Goal: Communication & Community: Participate in discussion

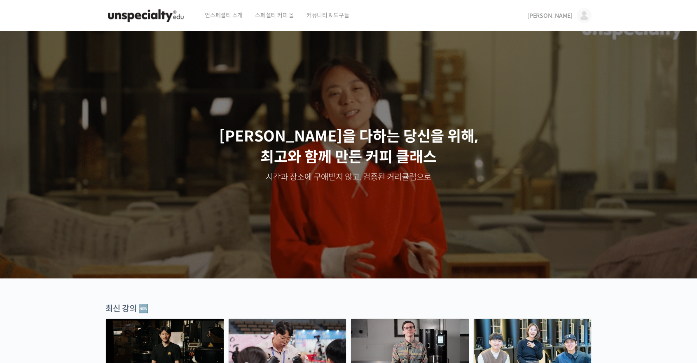
click at [581, 18] on img at bounding box center [584, 15] width 15 height 15
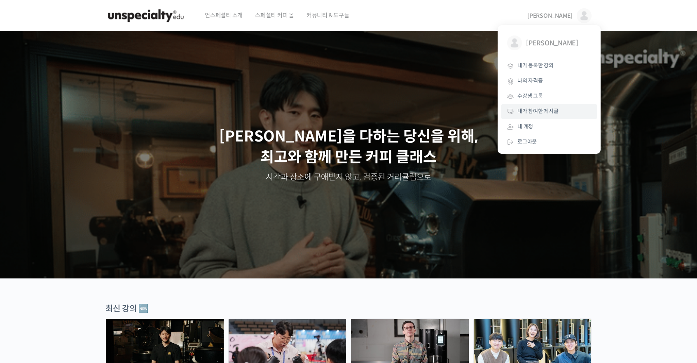
click at [530, 112] on span "내가 참여한 게시글" at bounding box center [538, 111] width 41 height 7
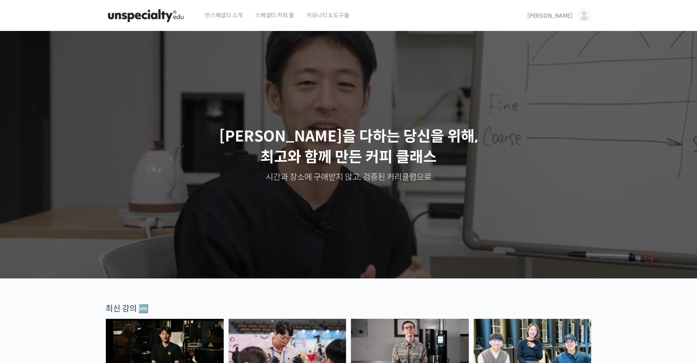
click at [569, 12] on span "[PERSON_NAME]" at bounding box center [549, 15] width 45 height 7
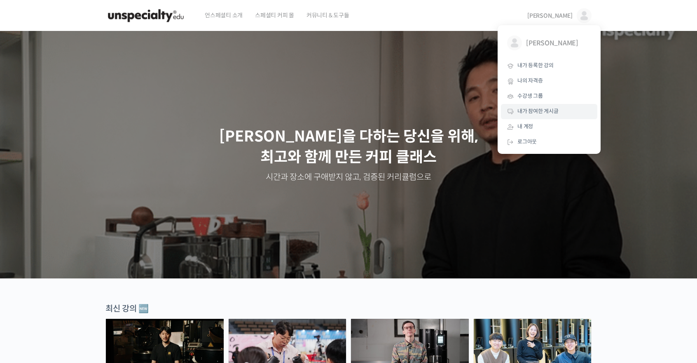
click at [524, 111] on span "내가 참여한 게시글" at bounding box center [538, 111] width 41 height 7
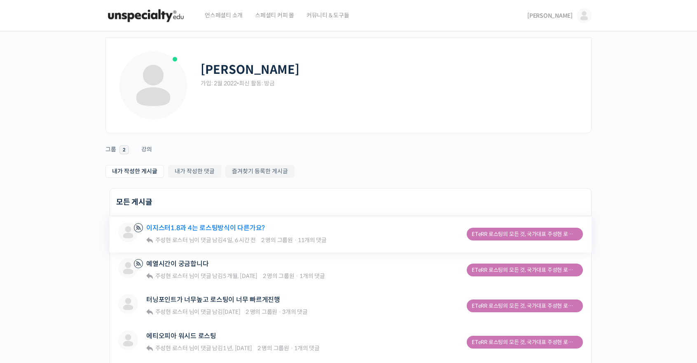
click at [208, 227] on link "이지스터1.8과 4는 로스팅방식이 다른가요?" at bounding box center [205, 228] width 119 height 8
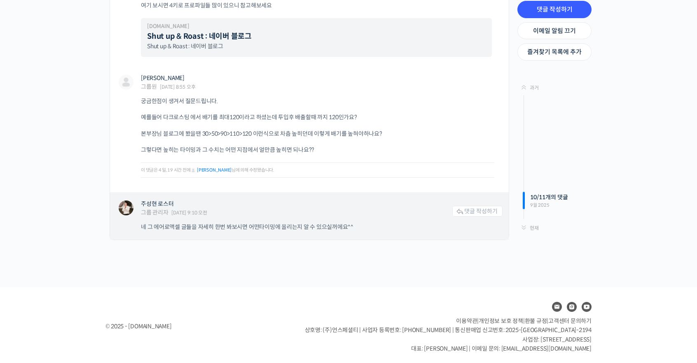
scroll to position [4599, 0]
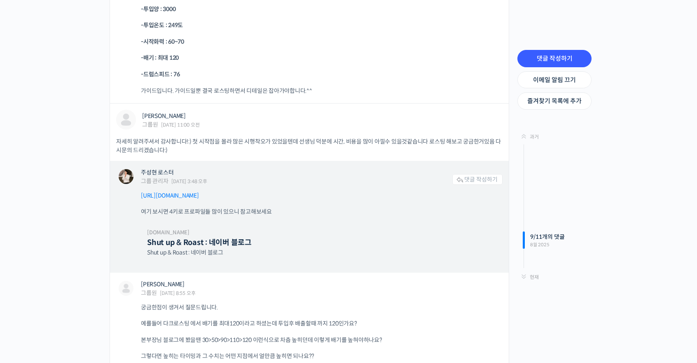
click at [199, 195] on link "[URL][DOMAIN_NAME]" at bounding box center [170, 195] width 58 height 7
